Goal: Task Accomplishment & Management: Complete application form

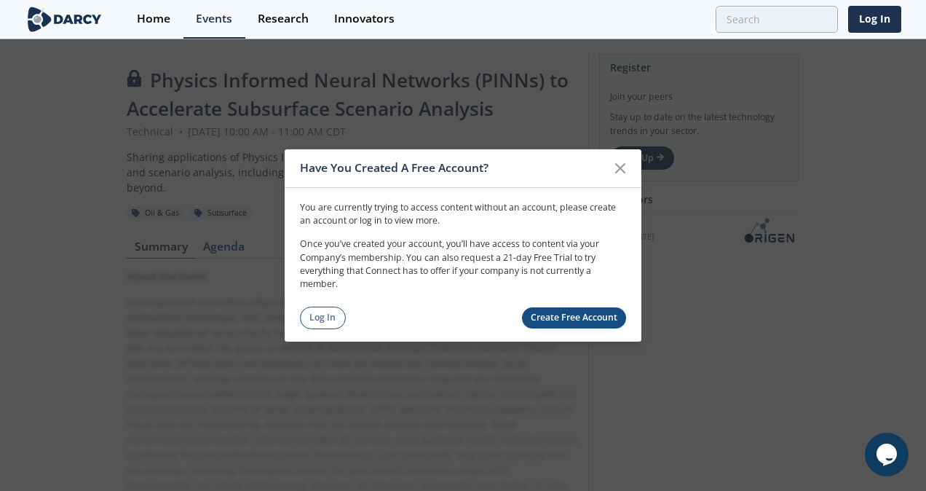
click at [319, 310] on link "Log In" at bounding box center [323, 318] width 46 height 23
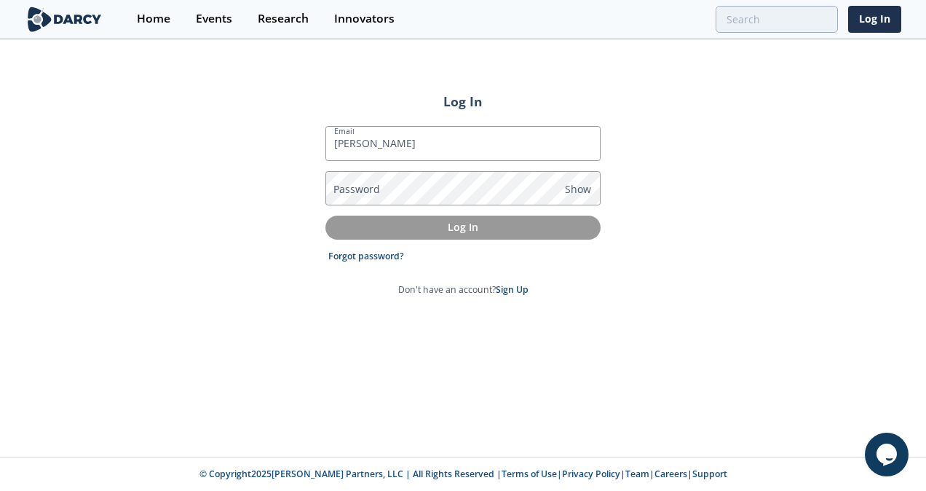
type input "[PERSON_NAME][EMAIL_ADDRESS][PERSON_NAME][DOMAIN_NAME]"
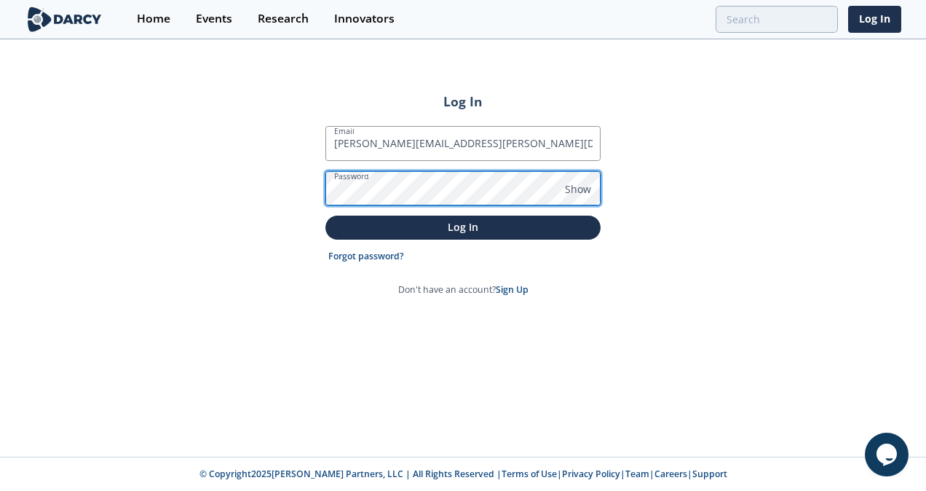
click at [325, 216] on button "Log In" at bounding box center [462, 228] width 275 height 24
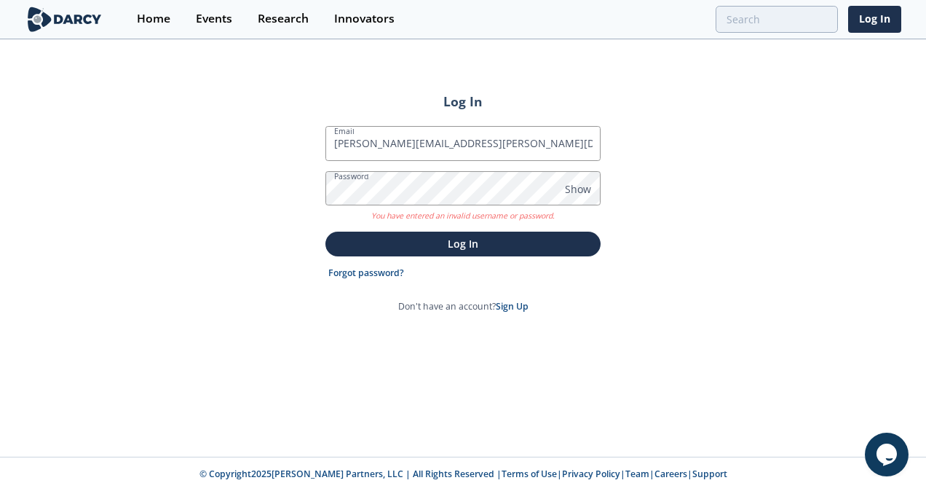
click at [382, 271] on link "Forgot password?" at bounding box center [366, 272] width 76 height 13
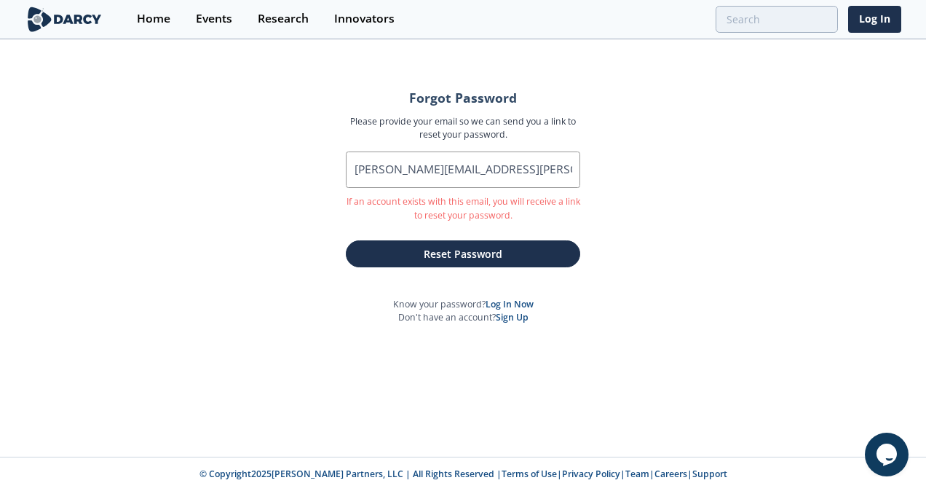
click at [524, 250] on button "Reset Password" at bounding box center [463, 253] width 234 height 27
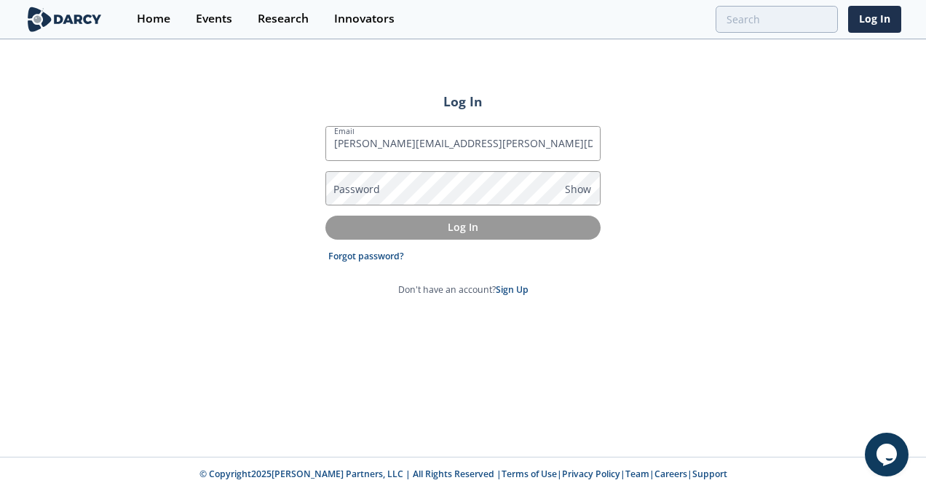
type input "[PERSON_NAME][EMAIL_ADDRESS][PERSON_NAME][DOMAIN_NAME]"
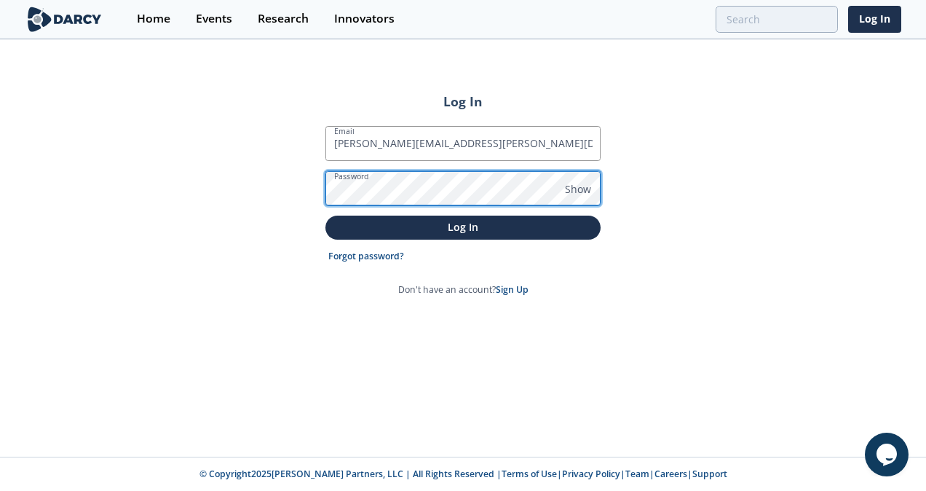
click at [325, 216] on button "Log In" at bounding box center [462, 228] width 275 height 24
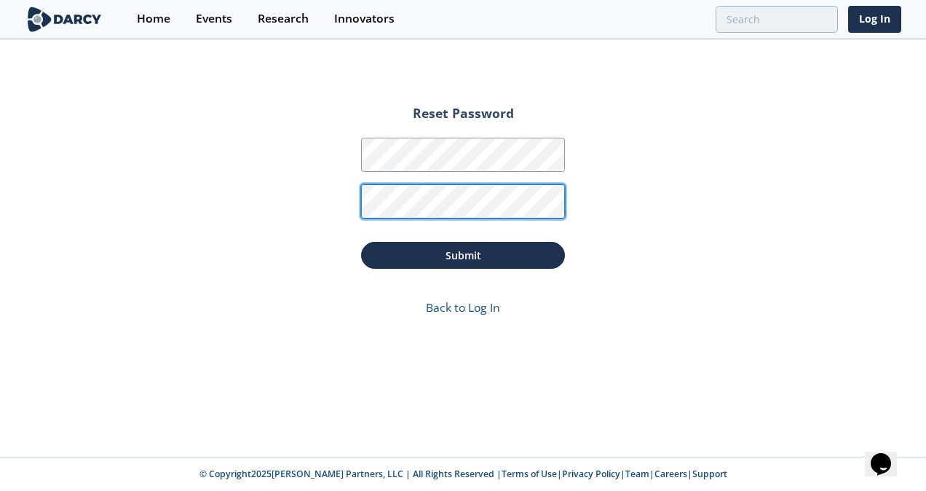
click at [361, 242] on button "Submit" at bounding box center [463, 255] width 204 height 27
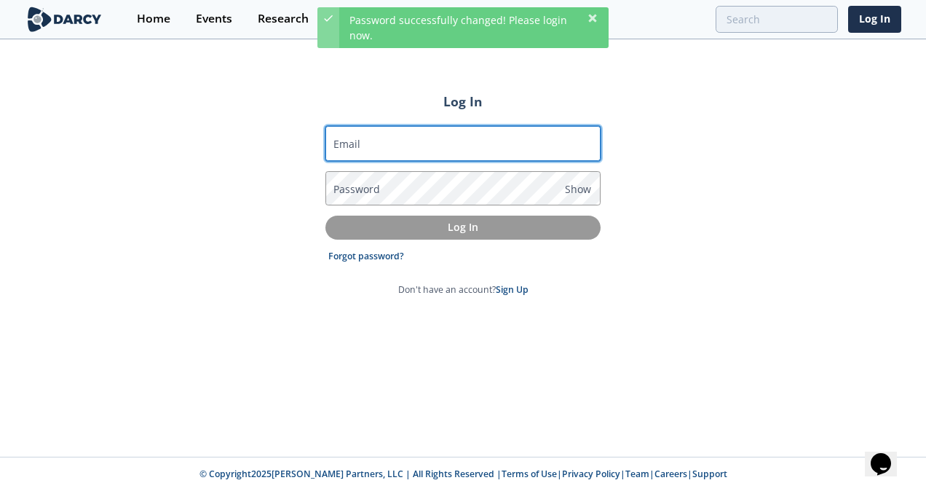
click at [510, 146] on input "Email" at bounding box center [462, 143] width 275 height 35
type input "[PERSON_NAME][EMAIL_ADDRESS][PERSON_NAME][DOMAIN_NAME]"
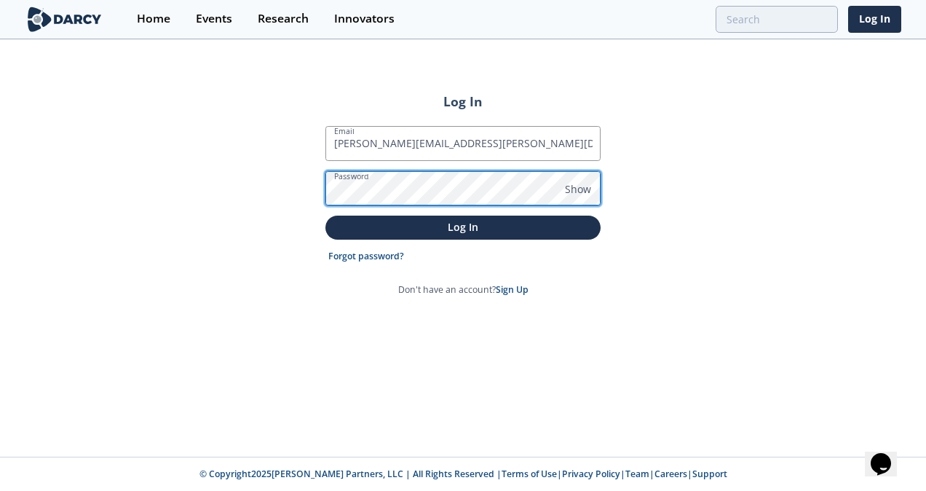
click at [325, 216] on button "Log In" at bounding box center [462, 228] width 275 height 24
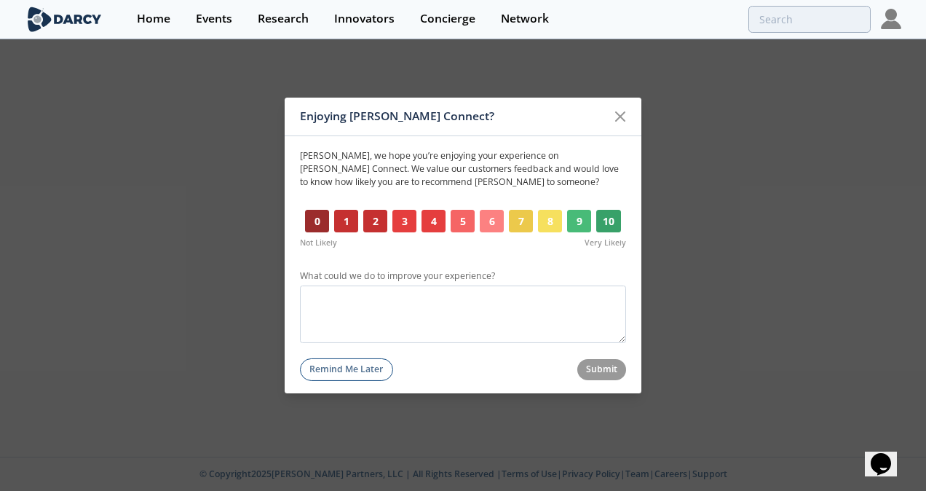
click at [433, 163] on p "Tim , we hope you’re enjoying your experience on Darcy Connect. We value our cu…" at bounding box center [463, 169] width 326 height 40
click at [366, 366] on button "Remind Me Later" at bounding box center [346, 369] width 93 height 23
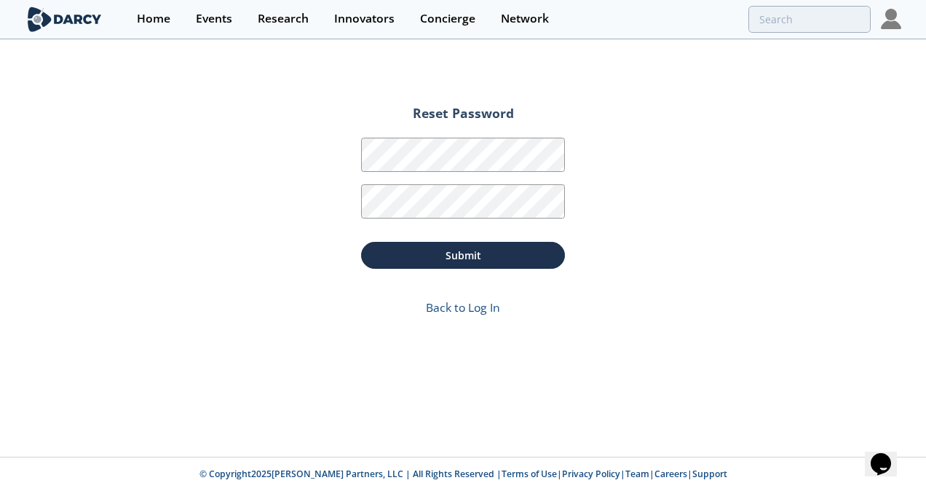
click at [90, 19] on img at bounding box center [64, 19] width 79 height 25
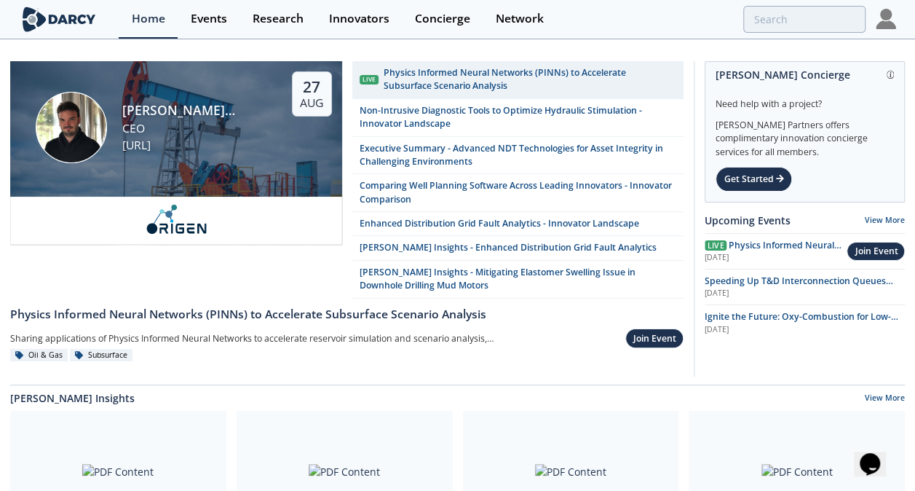
click at [470, 84] on div "Physics Informed Neural Networks (PINNs) to Accelerate Subsurface Scenario Anal…" at bounding box center [530, 79] width 293 height 27
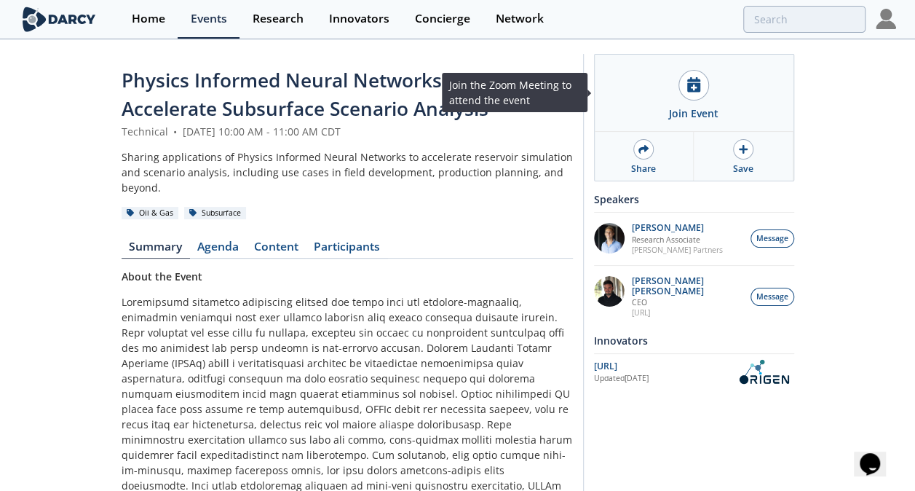
click at [691, 108] on div "Join Event" at bounding box center [694, 113] width 50 height 15
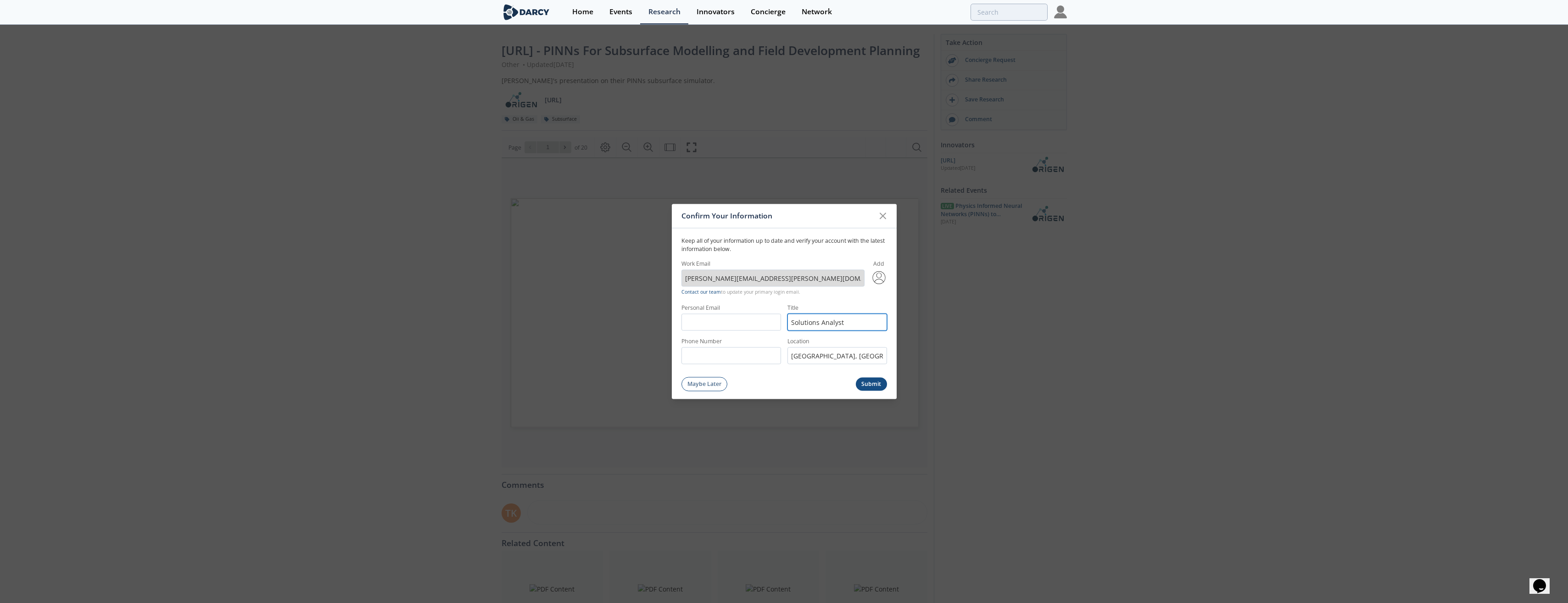
click at [831, 328] on input "Solutions Analyst" at bounding box center [837, 321] width 100 height 17
drag, startPoint x: 822, startPoint y: 323, endPoint x: 864, endPoint y: 324, distance: 42.0
click at [864, 324] on input "Solutions Analyst" at bounding box center [837, 321] width 100 height 17
click at [793, 323] on input "Solutions Principal" at bounding box center [837, 321] width 100 height 17
type input "Subsurface Solutions Principal"
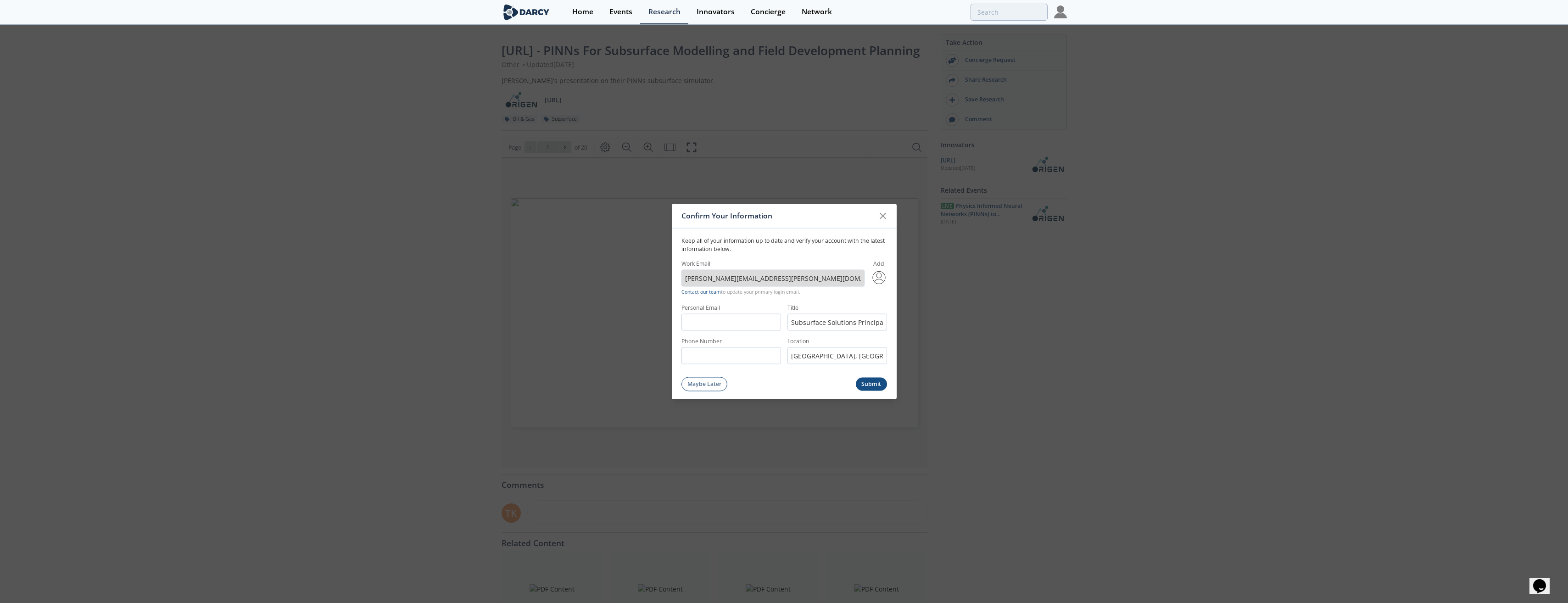
click at [872, 384] on button "Submit" at bounding box center [872, 384] width 32 height 13
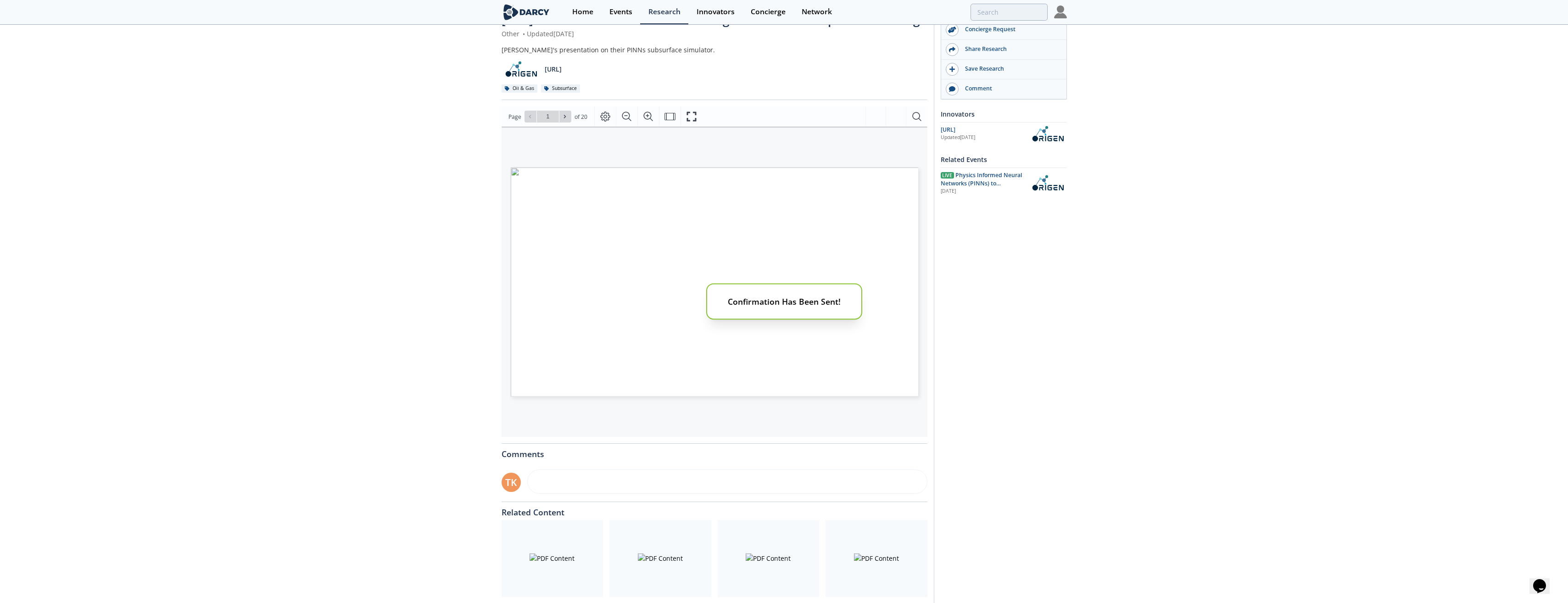
scroll to position [46, 0]
